Goal: Navigation & Orientation: Find specific page/section

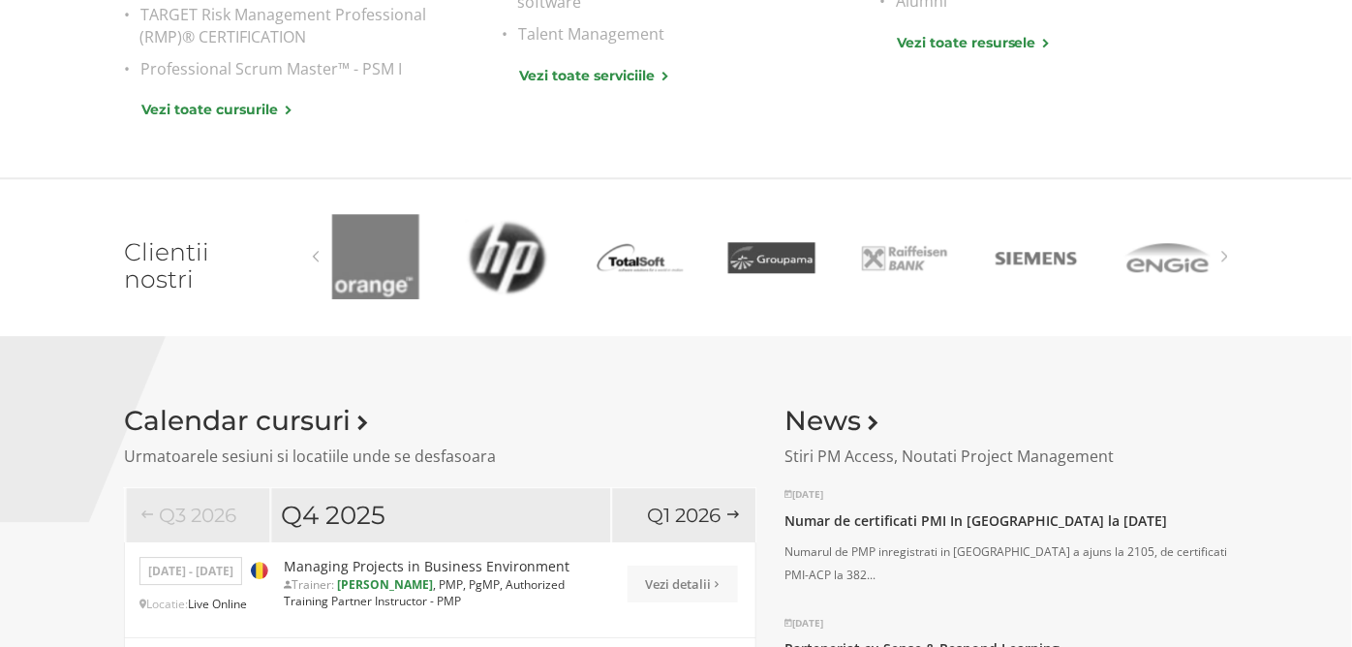
scroll to position [1261, 0]
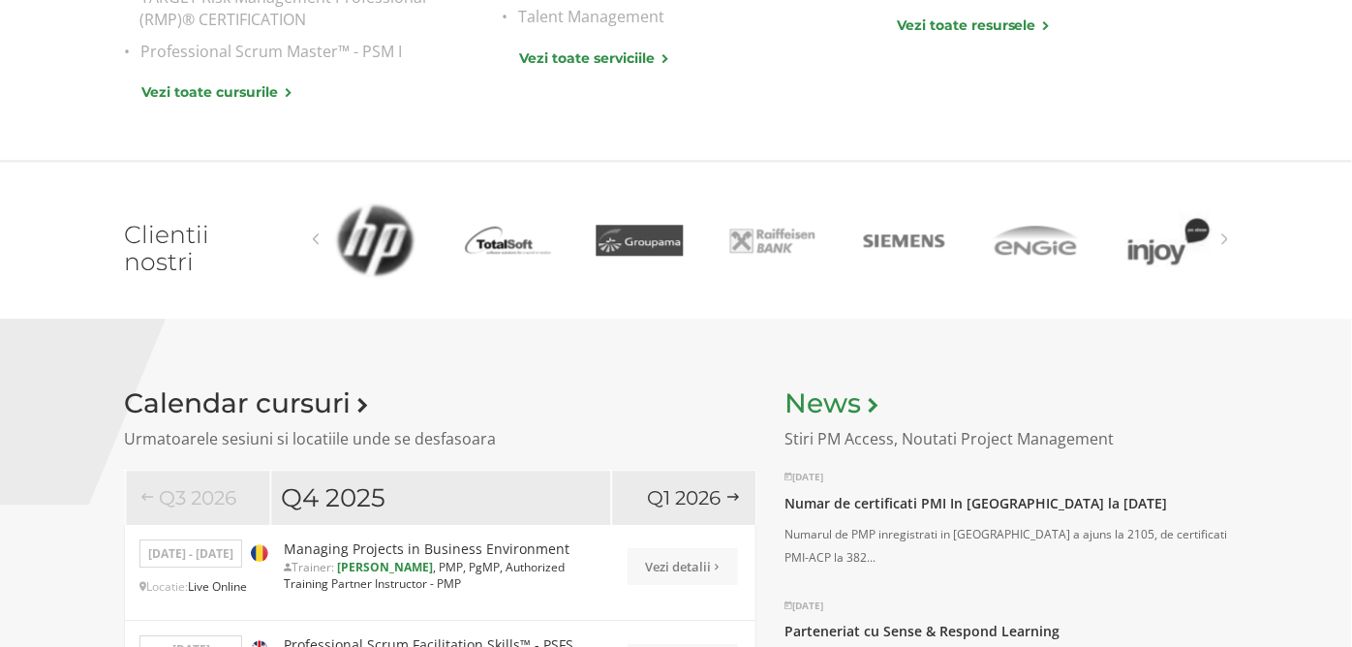
click at [829, 399] on link "News" at bounding box center [831, 402] width 93 height 33
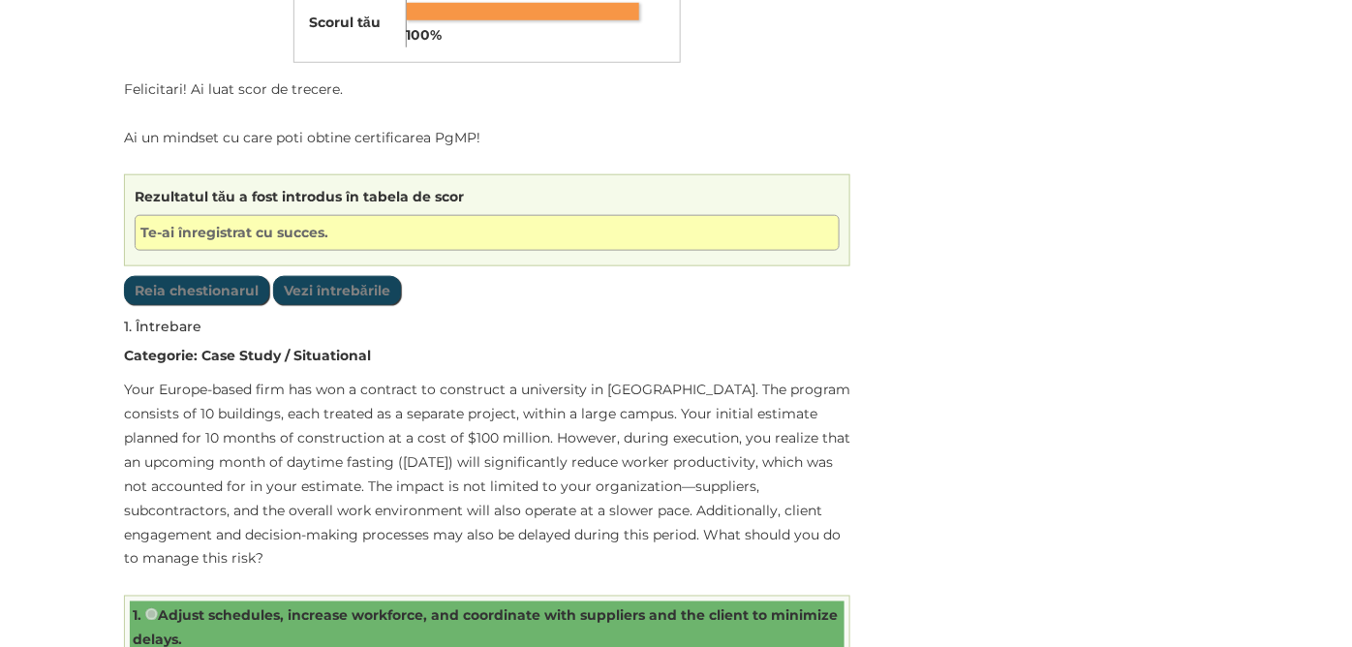
scroll to position [566, 0]
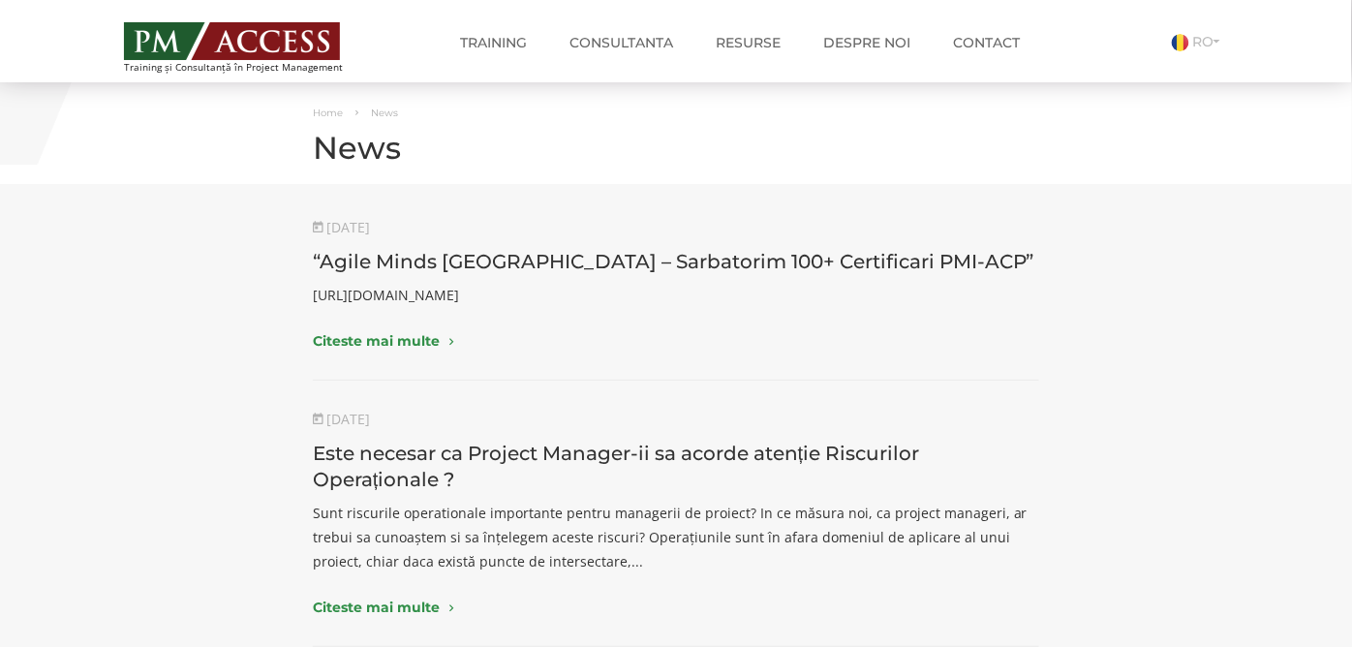
click at [1163, 509] on div "31 August 2023 Este necesar ca Project Manager-ii sa acorde atenție Riscurilor …" at bounding box center [675, 543] width 1133 height 266
click at [181, 32] on img at bounding box center [232, 41] width 216 height 38
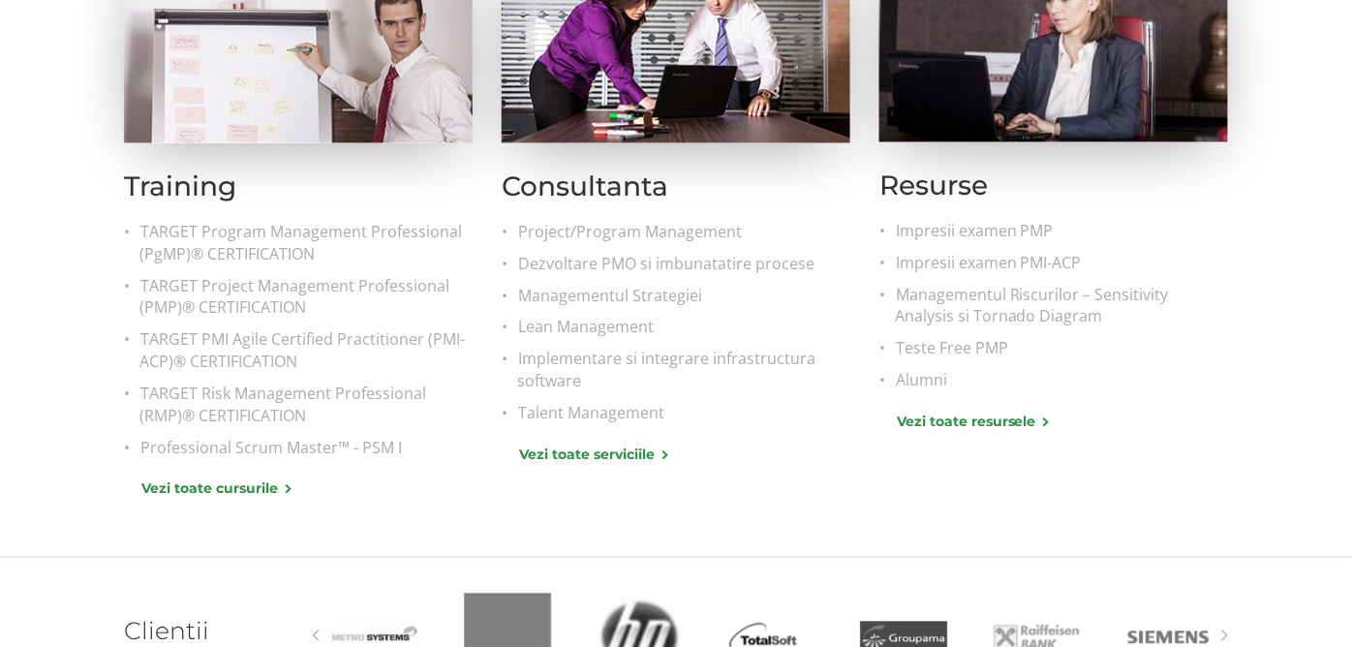
scroll to position [824, 0]
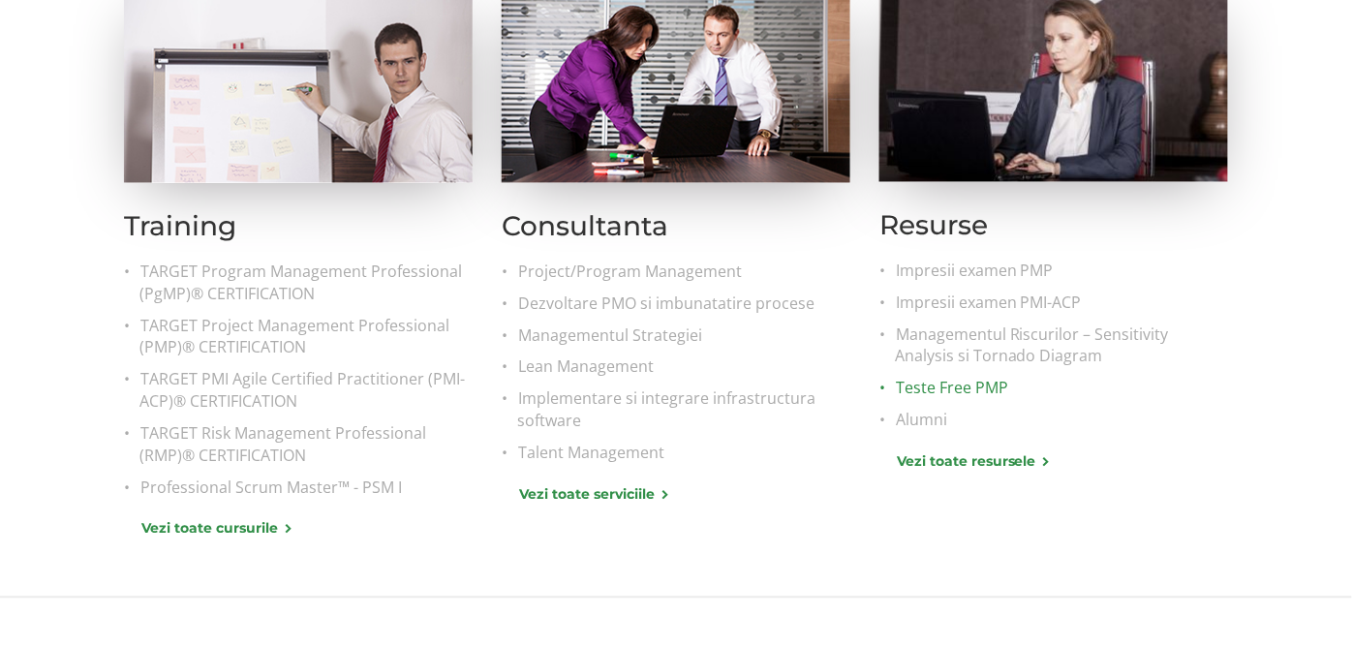
click at [956, 387] on link "Teste Free PMP" at bounding box center [1061, 389] width 333 height 22
click at [926, 416] on link "Alumni" at bounding box center [1061, 421] width 333 height 22
click at [901, 428] on link "Alumni" at bounding box center [1061, 421] width 333 height 22
